Goal: Task Accomplishment & Management: Use online tool/utility

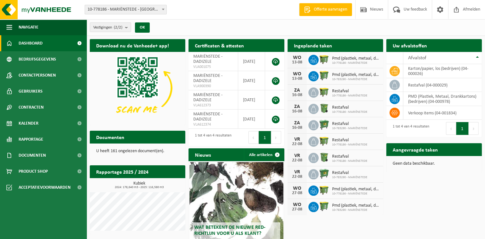
click at [409, 151] on h2 "Aangevraagde taken" at bounding box center [415, 149] width 58 height 12
drag, startPoint x: 409, startPoint y: 151, endPoint x: 403, endPoint y: 163, distance: 13.6
click at [403, 163] on p "Geen data beschikbaar." at bounding box center [434, 164] width 83 height 4
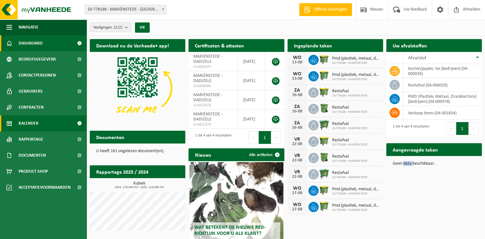
click at [29, 125] on span "Kalender" at bounding box center [29, 123] width 20 height 16
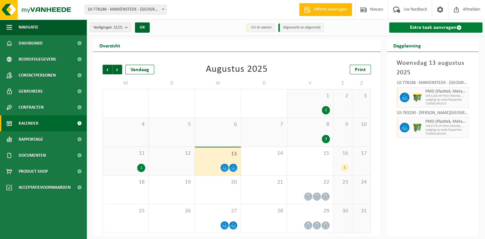
click at [419, 26] on link "Extra taak aanvragen" at bounding box center [435, 27] width 93 height 10
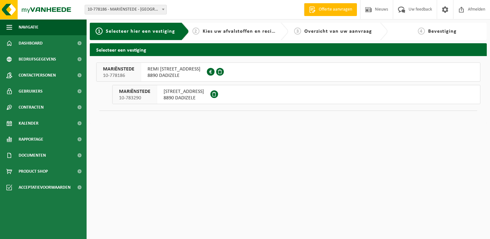
click at [163, 70] on span "REMI DEWITTESTRAAT 6" at bounding box center [173, 69] width 53 height 6
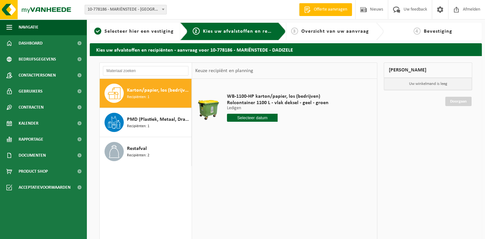
click at [157, 95] on div "Karton/papier, los (bedrijven) Recipiënten: 1" at bounding box center [158, 93] width 63 height 19
click at [257, 117] on input "text" at bounding box center [252, 118] width 51 height 8
click at [233, 184] on div "18" at bounding box center [232, 185] width 11 height 10
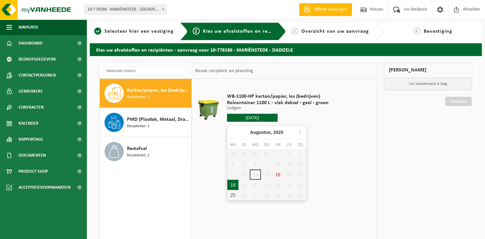
type input "Van 2025-08-18"
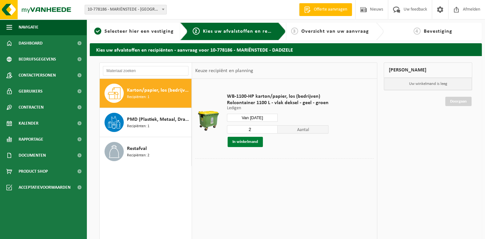
click at [246, 143] on button "In winkelmand" at bounding box center [245, 142] width 35 height 10
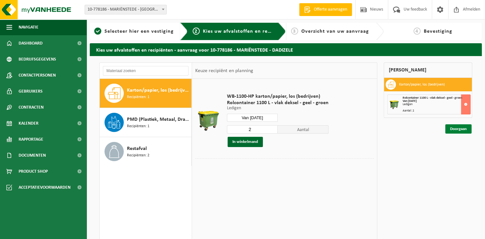
click at [458, 130] on link "Doorgaan" at bounding box center [458, 128] width 26 height 9
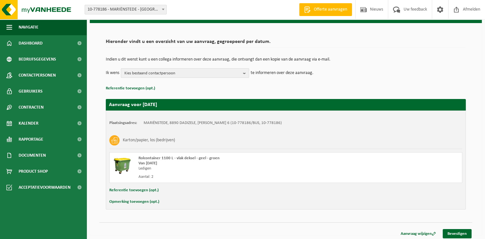
scroll to position [35, 0]
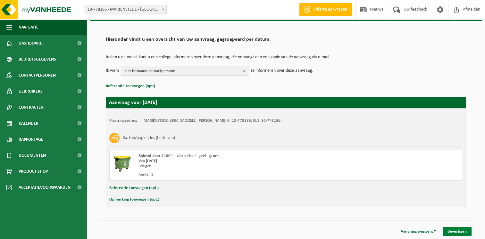
click at [455, 230] on link "Bevestigen" at bounding box center [457, 231] width 29 height 9
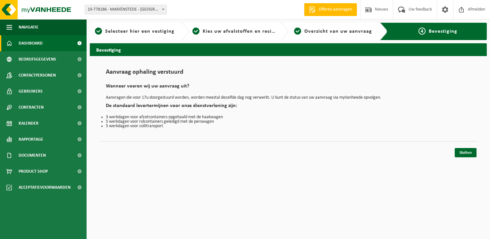
click at [35, 41] on span "Dashboard" at bounding box center [31, 43] width 24 height 16
